Goal: Use online tool/utility

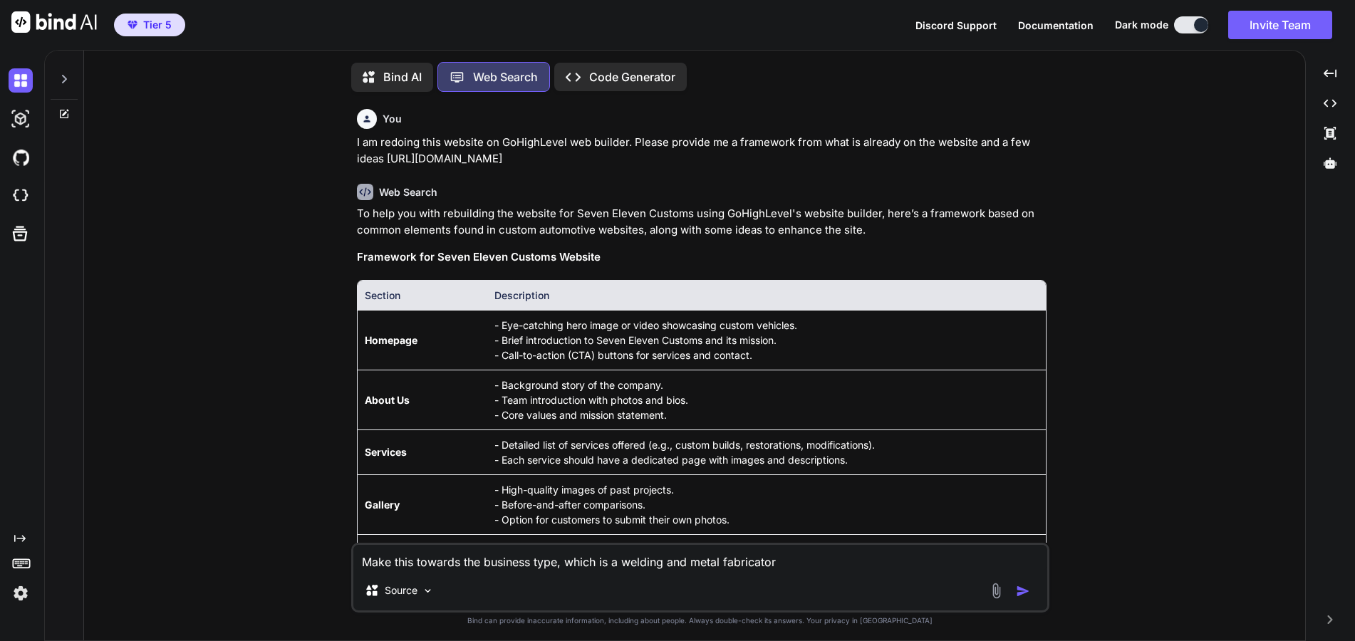
scroll to position [1545, 0]
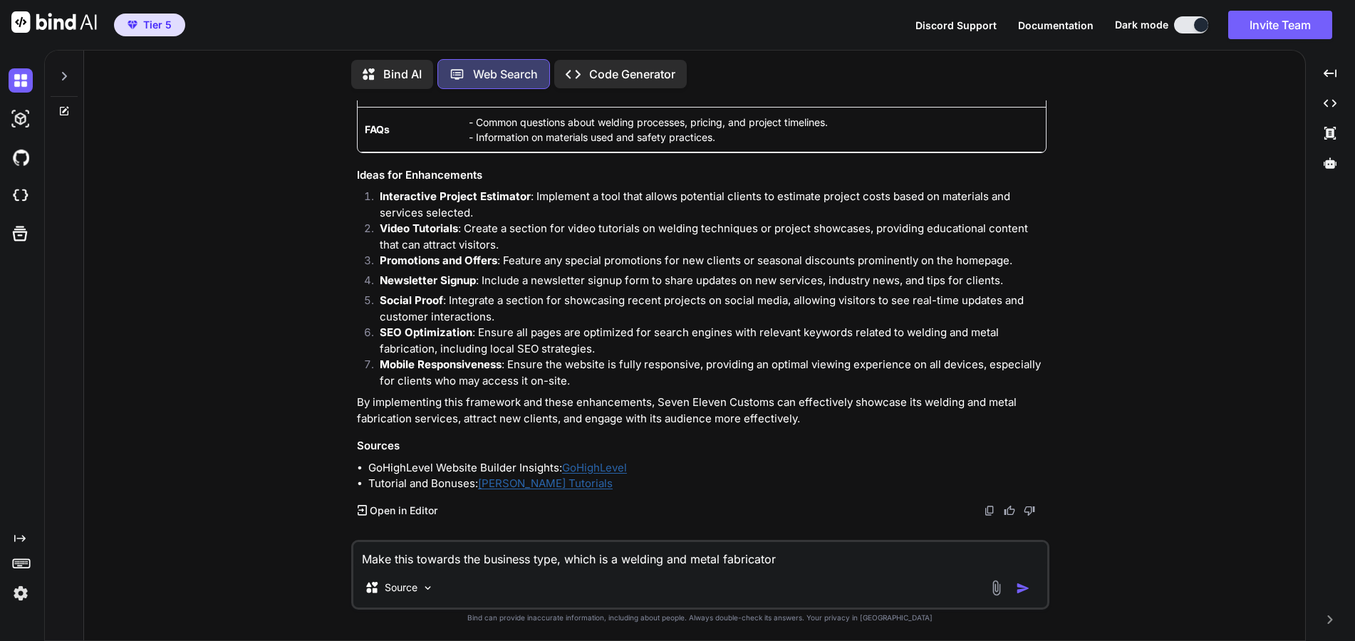
click at [772, 558] on textarea "Make this towards the business type, which is a welding and metal fabricator" at bounding box center [700, 555] width 694 height 26
drag, startPoint x: 815, startPoint y: 558, endPoint x: 337, endPoint y: 515, distance: 480.0
click at [337, 515] on div "You I am redoing this website on GoHighLevel web builder. Please provide me a f…" at bounding box center [700, 370] width 1210 height 540
paste textarea "When you need expert construction and renovation services, JK Contractors & Ren…"
type textarea "Change this to be towards Seven Eleven Customs When you need expert constructio…"
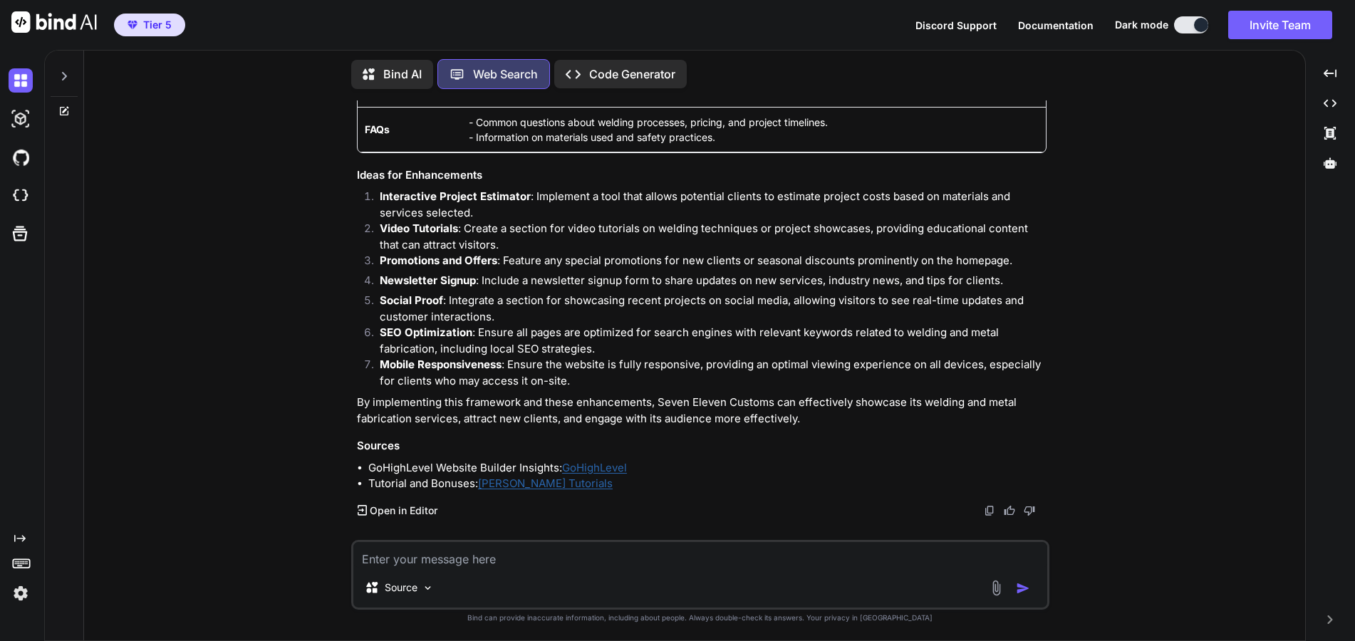
scroll to position [1735, 0]
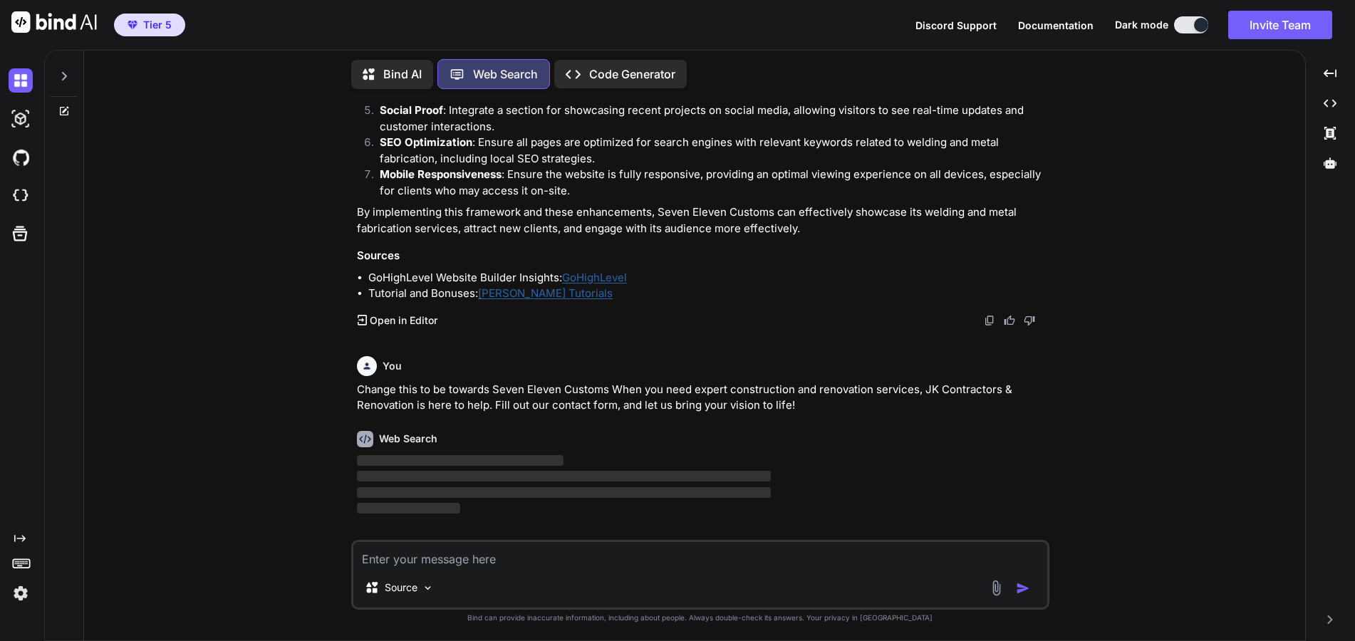
click at [320, 217] on div "You I am redoing this website on GoHighLevel web builder. Please provide me a f…" at bounding box center [700, 370] width 1210 height 540
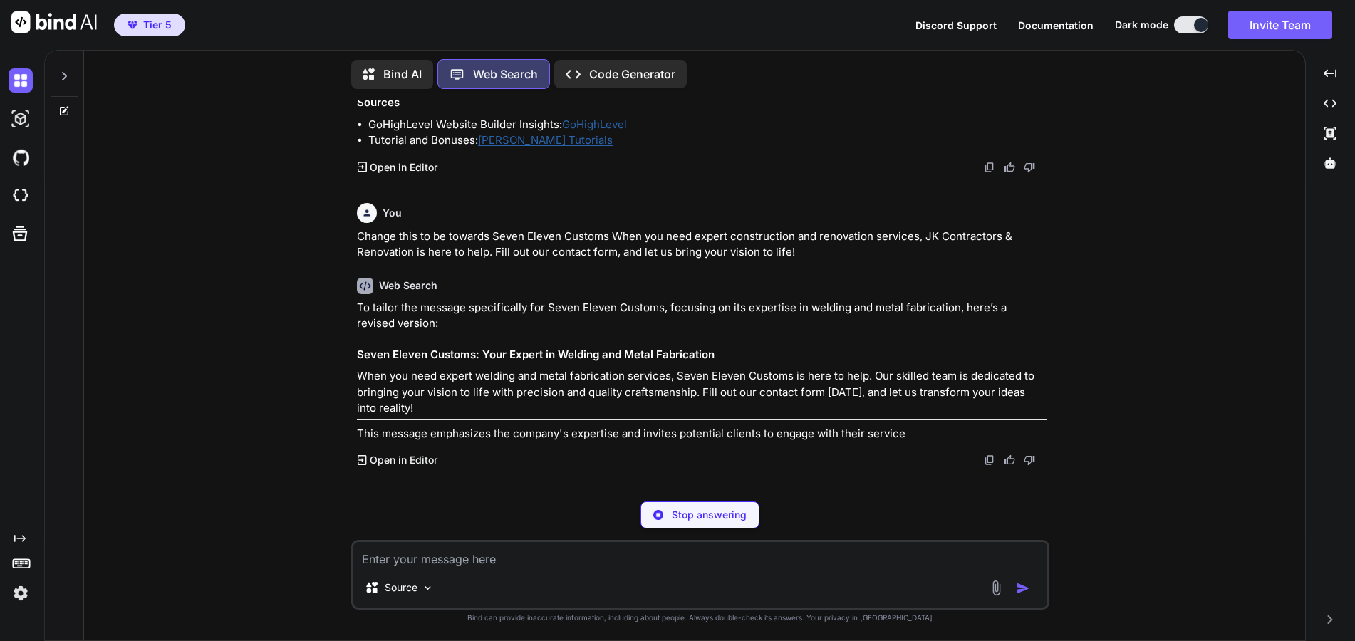
scroll to position [1839, 0]
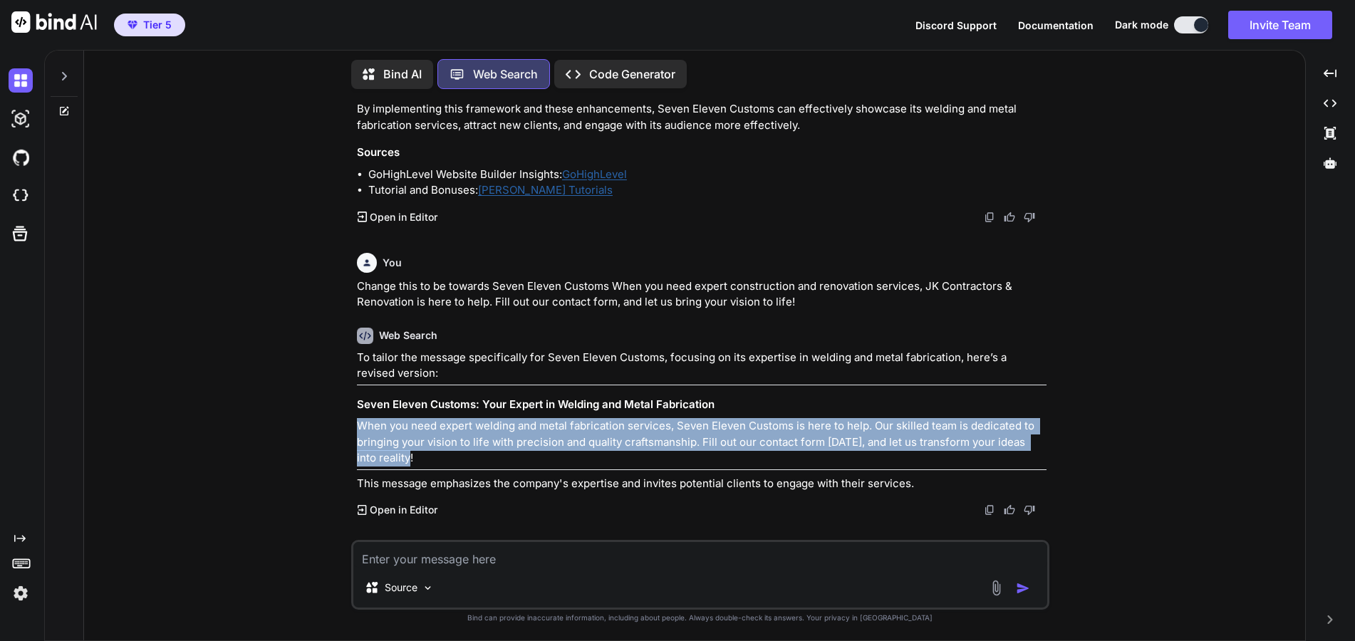
drag, startPoint x: 402, startPoint y: 462, endPoint x: 347, endPoint y: 430, distance: 64.1
click at [347, 430] on div "You I am redoing this website on GoHighLevel web builder. Please provide me a f…" at bounding box center [700, 370] width 1210 height 540
copy p "When you need expert welding and metal fabrication services, Seven Eleven Custo…"
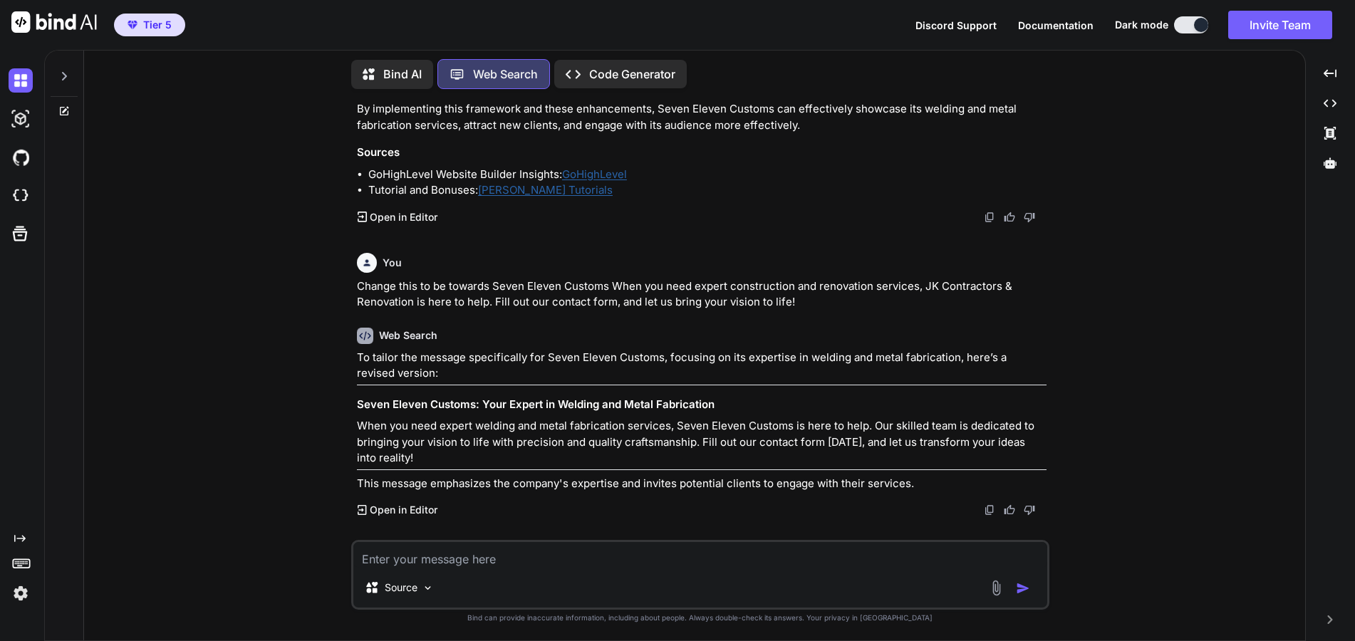
click at [544, 551] on textarea at bounding box center [700, 555] width 694 height 26
type textarea "Create a custom estimates form framework to input into the gohighlevel website"
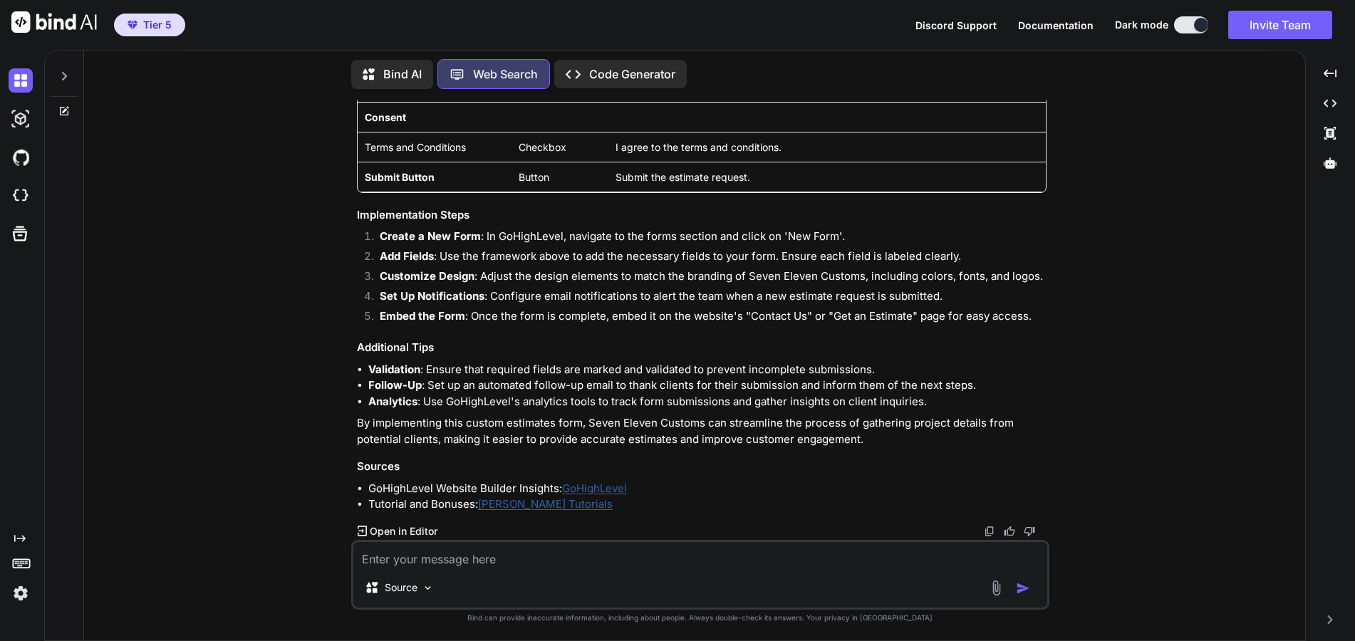
scroll to position [2907, 0]
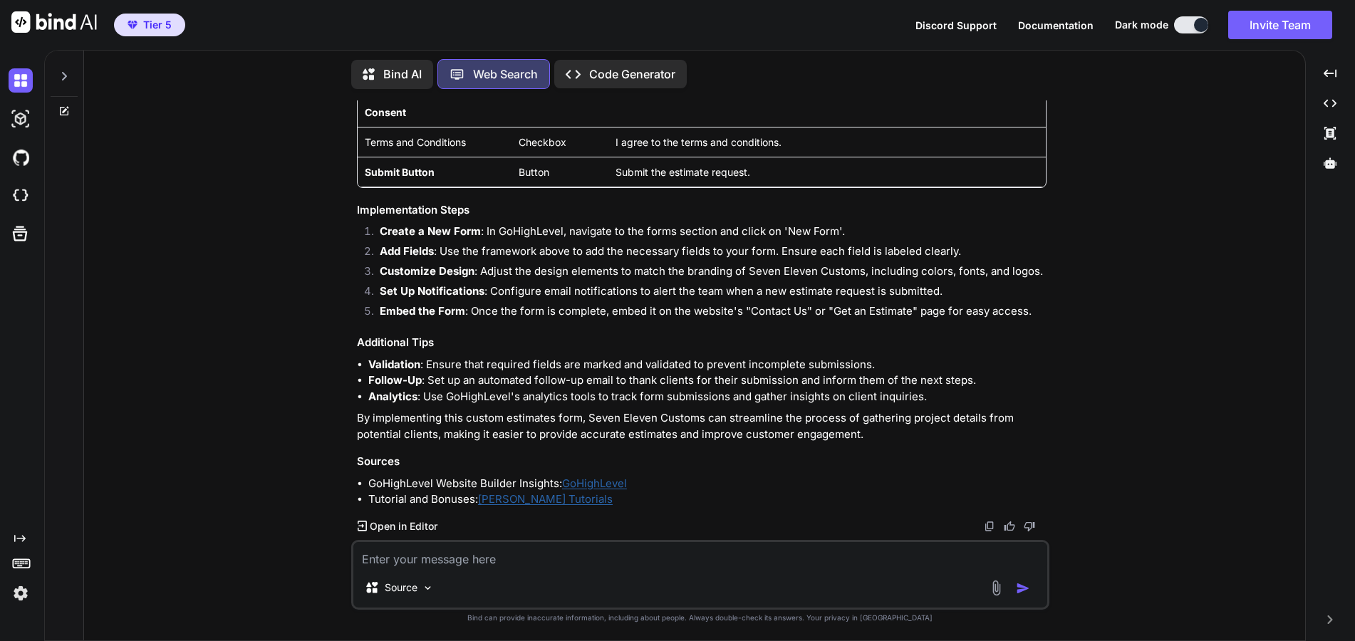
click at [555, 559] on textarea at bounding box center [700, 555] width 694 height 26
click at [560, 561] on textarea at bounding box center [700, 555] width 694 height 26
type textarea "I"
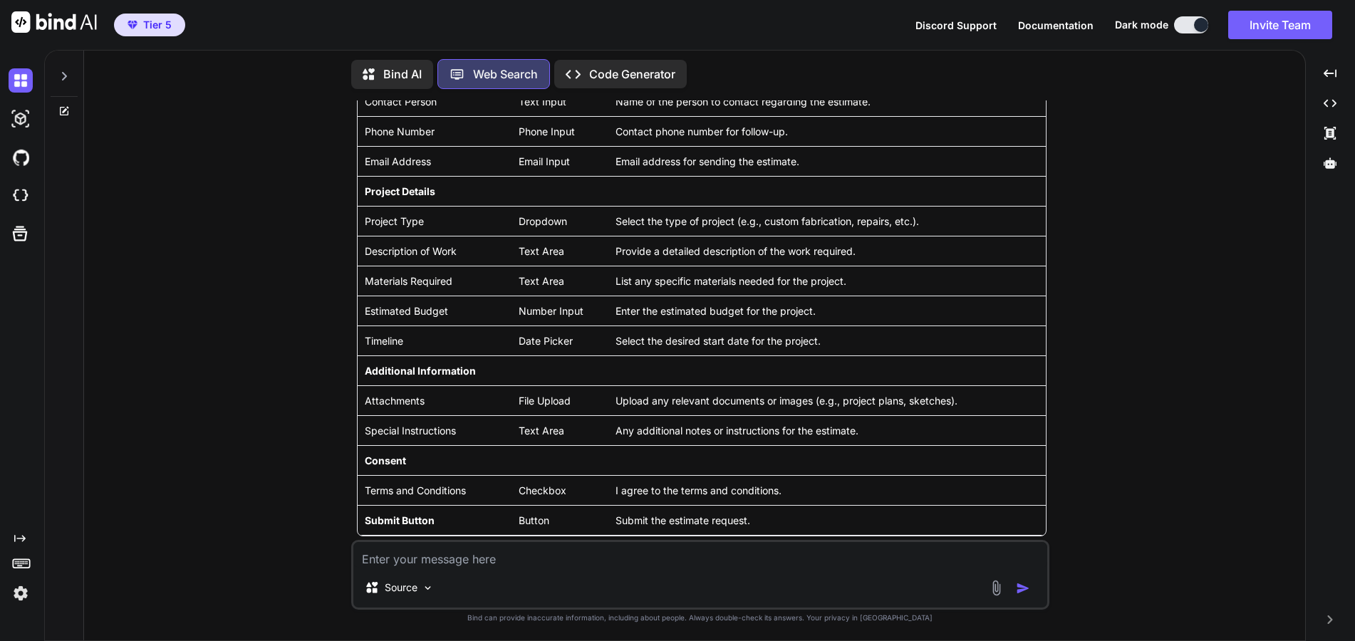
scroll to position [2551, 0]
